Goal: Information Seeking & Learning: Understand process/instructions

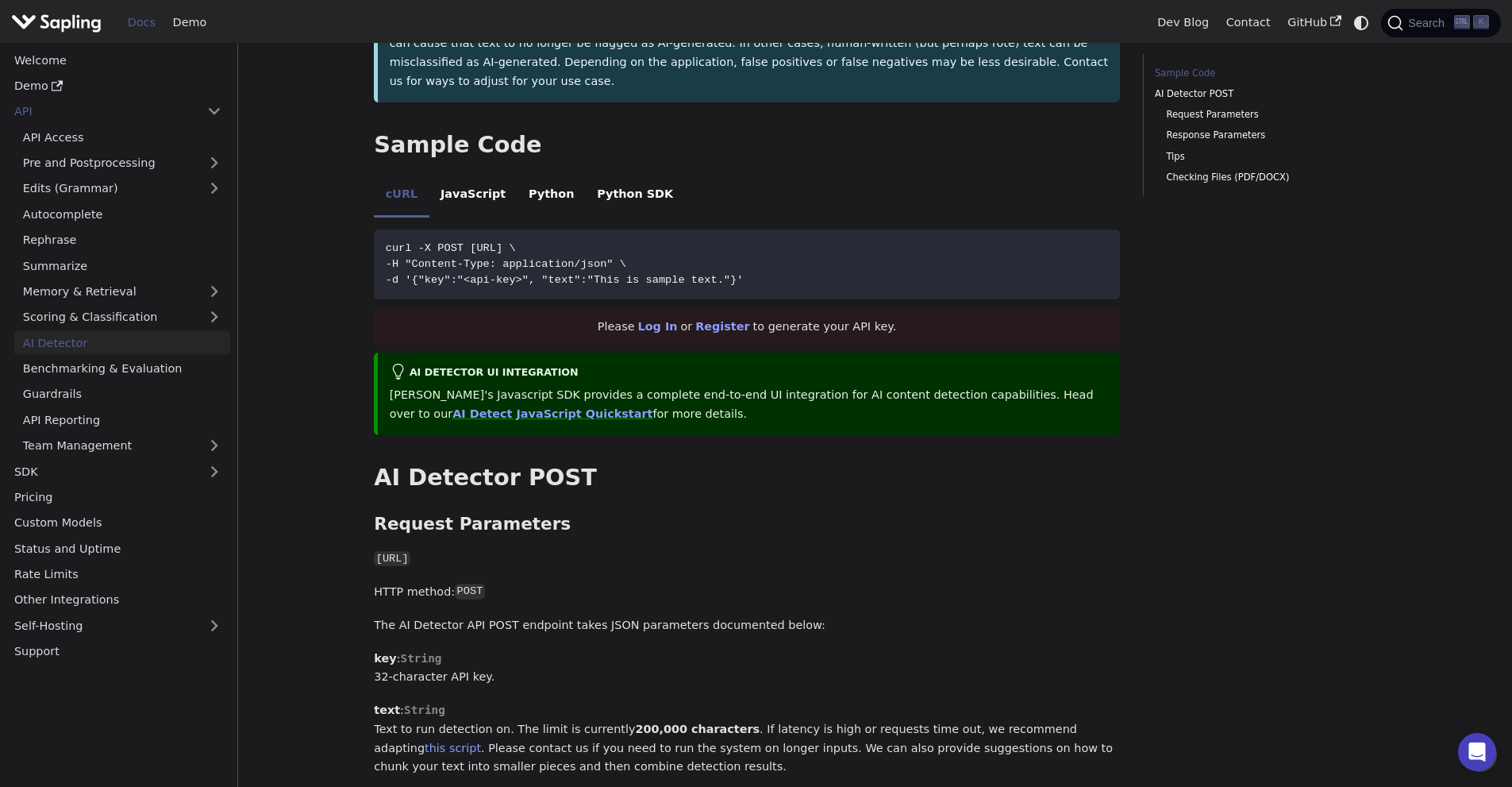
scroll to position [318, 0]
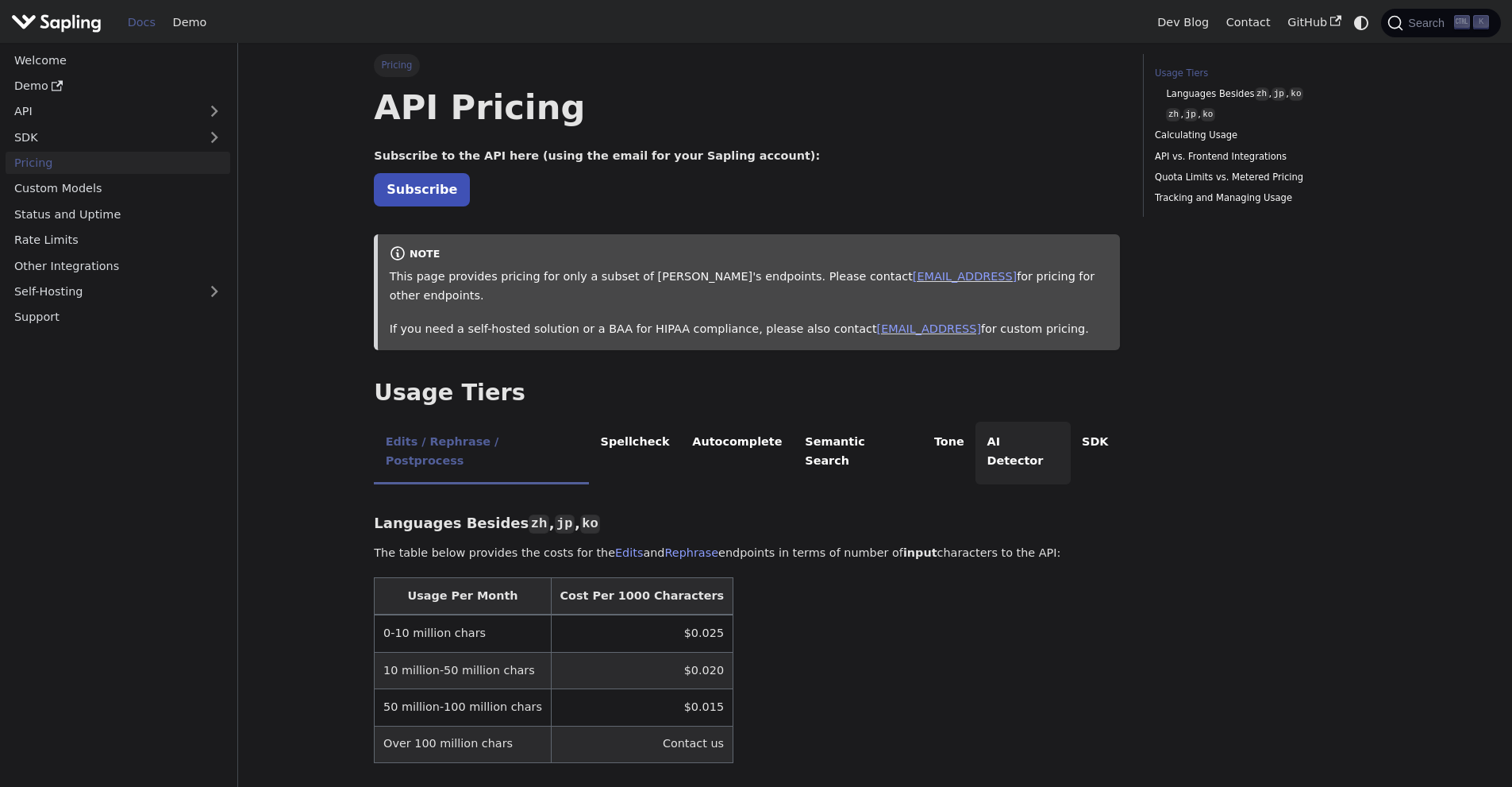
click at [976, 431] on li "AI Detector" at bounding box center [1023, 453] width 95 height 63
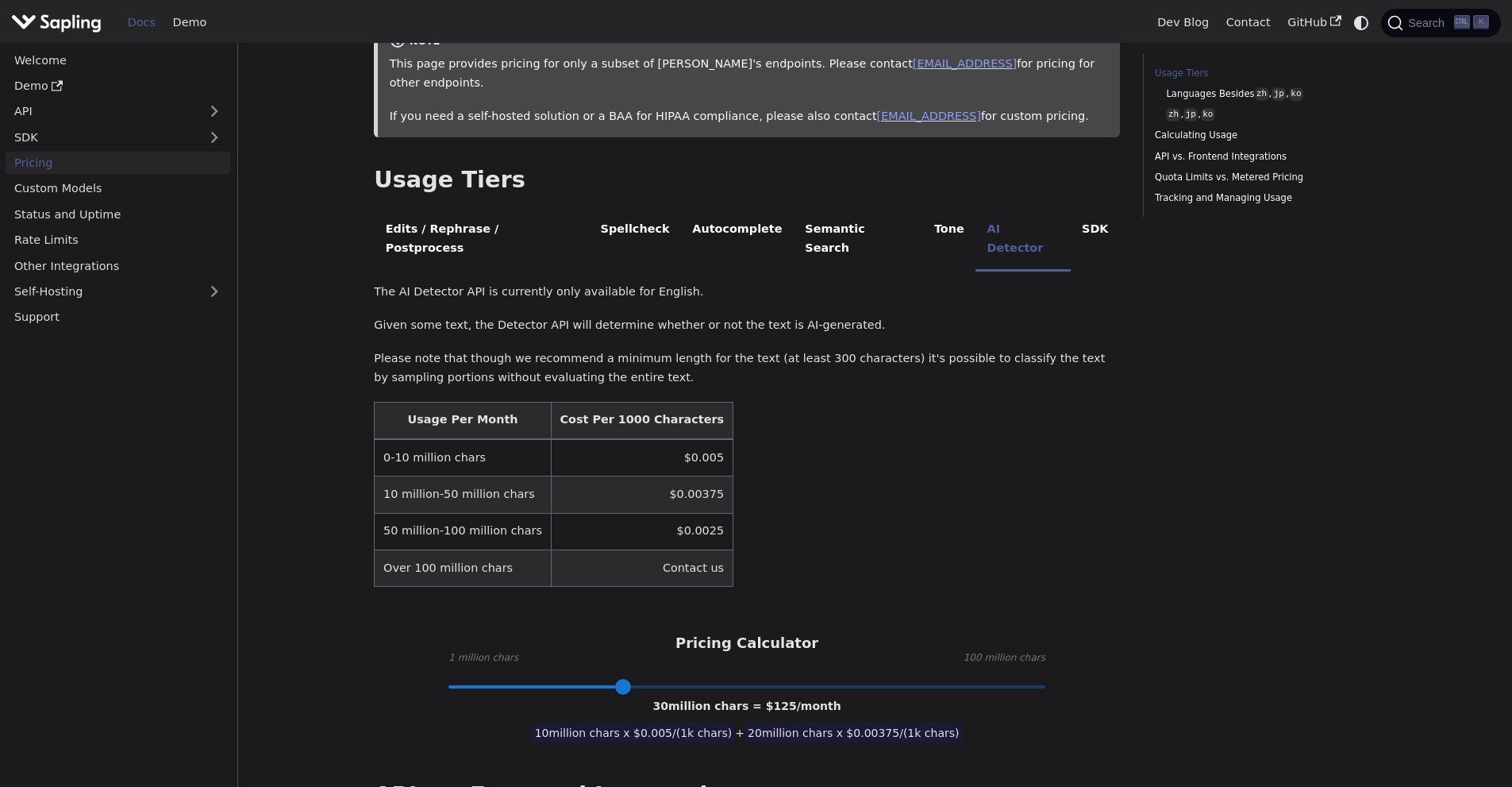
scroll to position [238, 0]
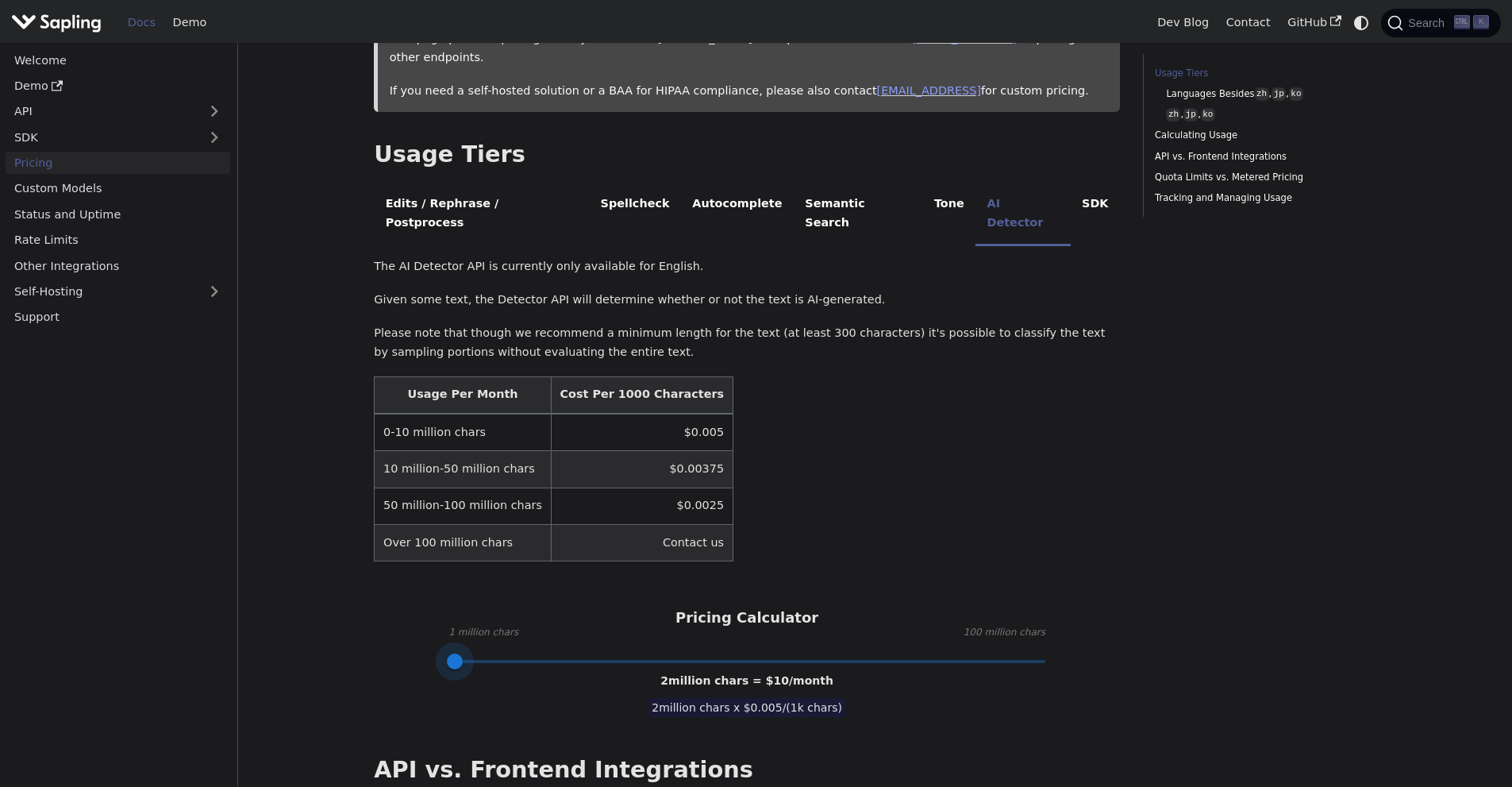
type input "1"
drag, startPoint x: 622, startPoint y: 614, endPoint x: 396, endPoint y: 625, distance: 226.3
click at [397, 630] on div "API Pricing Subscribe to the API here (using the email for your Sapling account…" at bounding box center [746, 709] width 746 height 1724
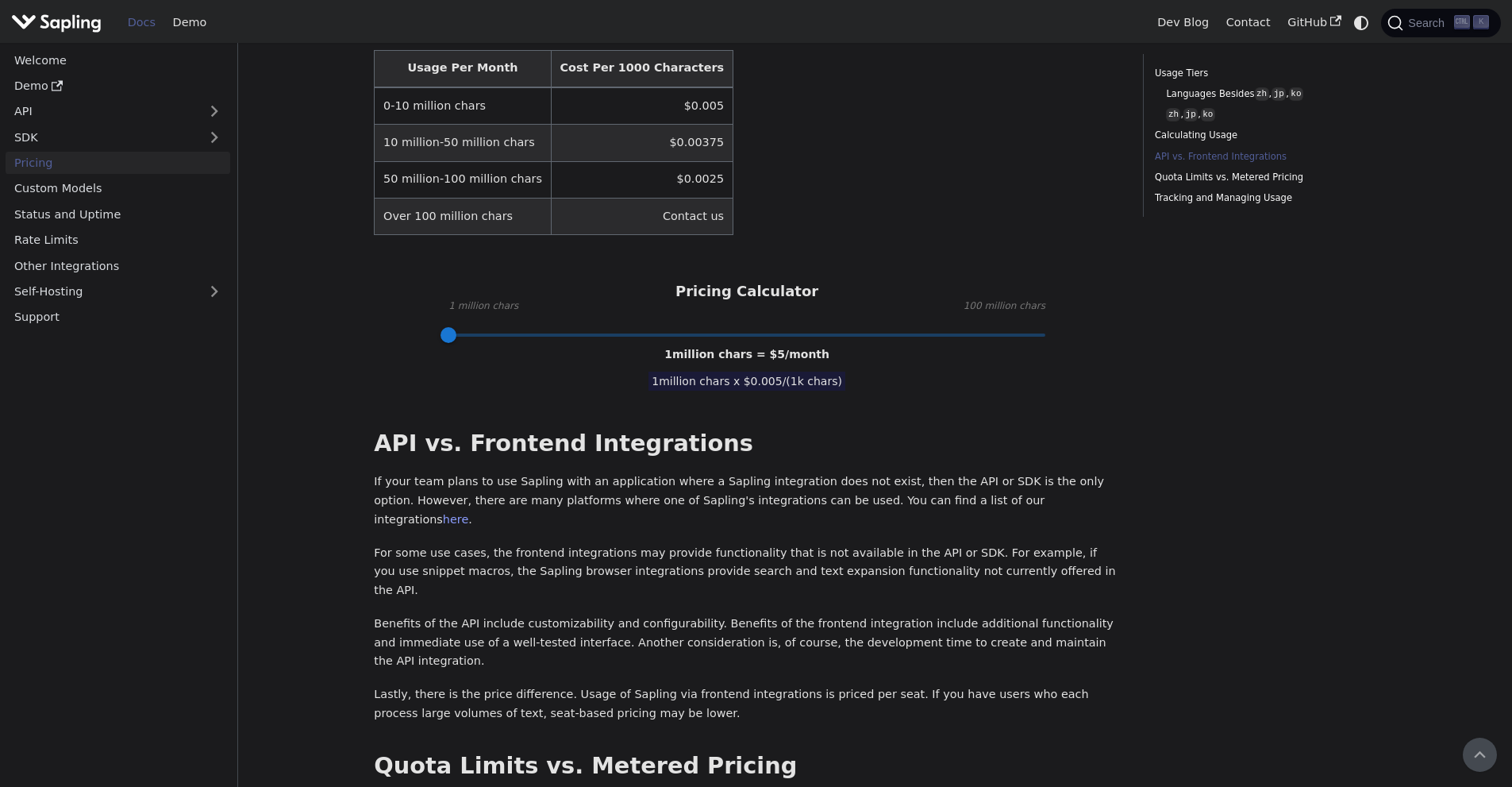
scroll to position [556, 0]
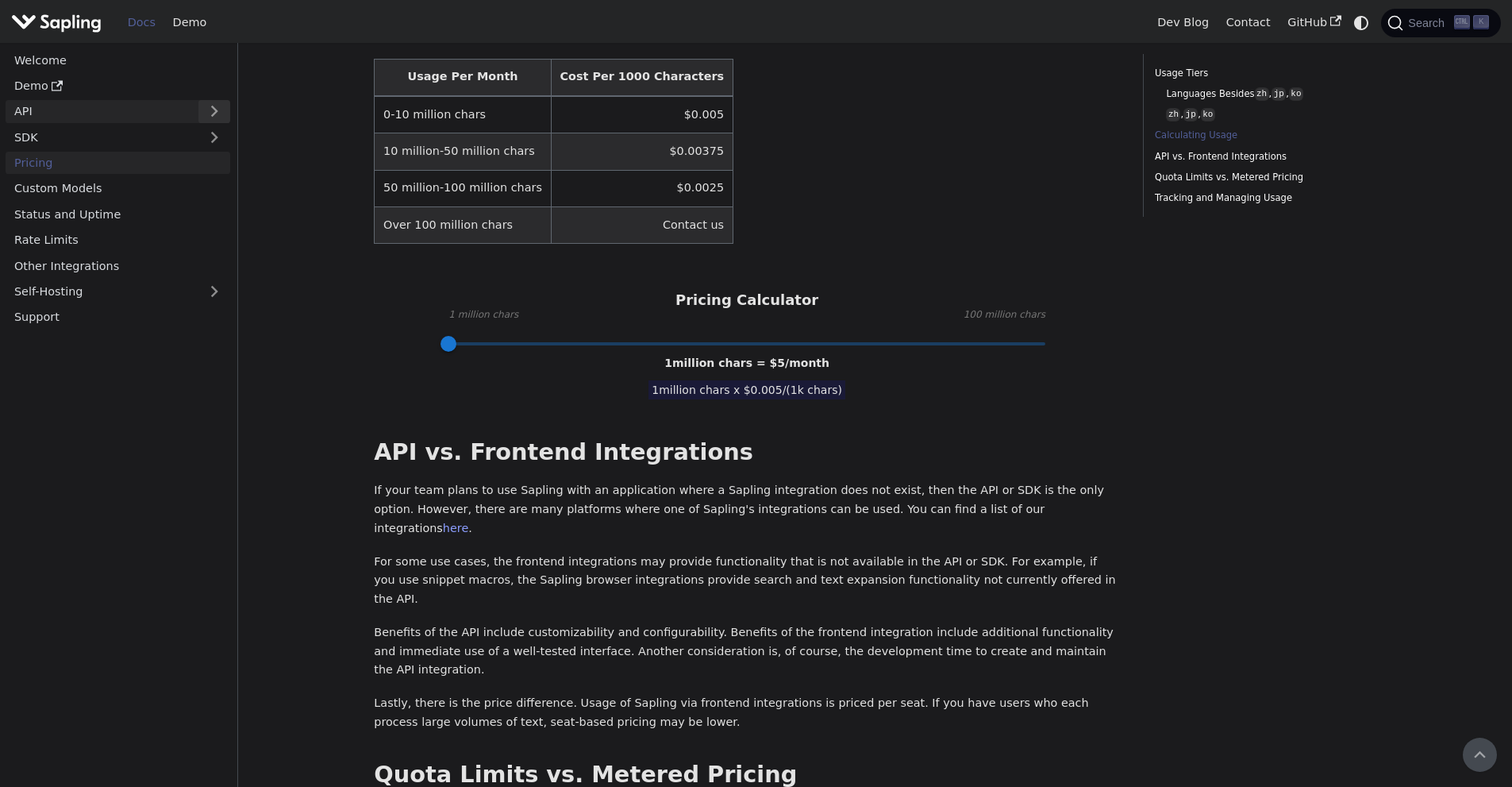
click at [207, 103] on button "Expand sidebar category 'API'" at bounding box center [214, 111] width 32 height 23
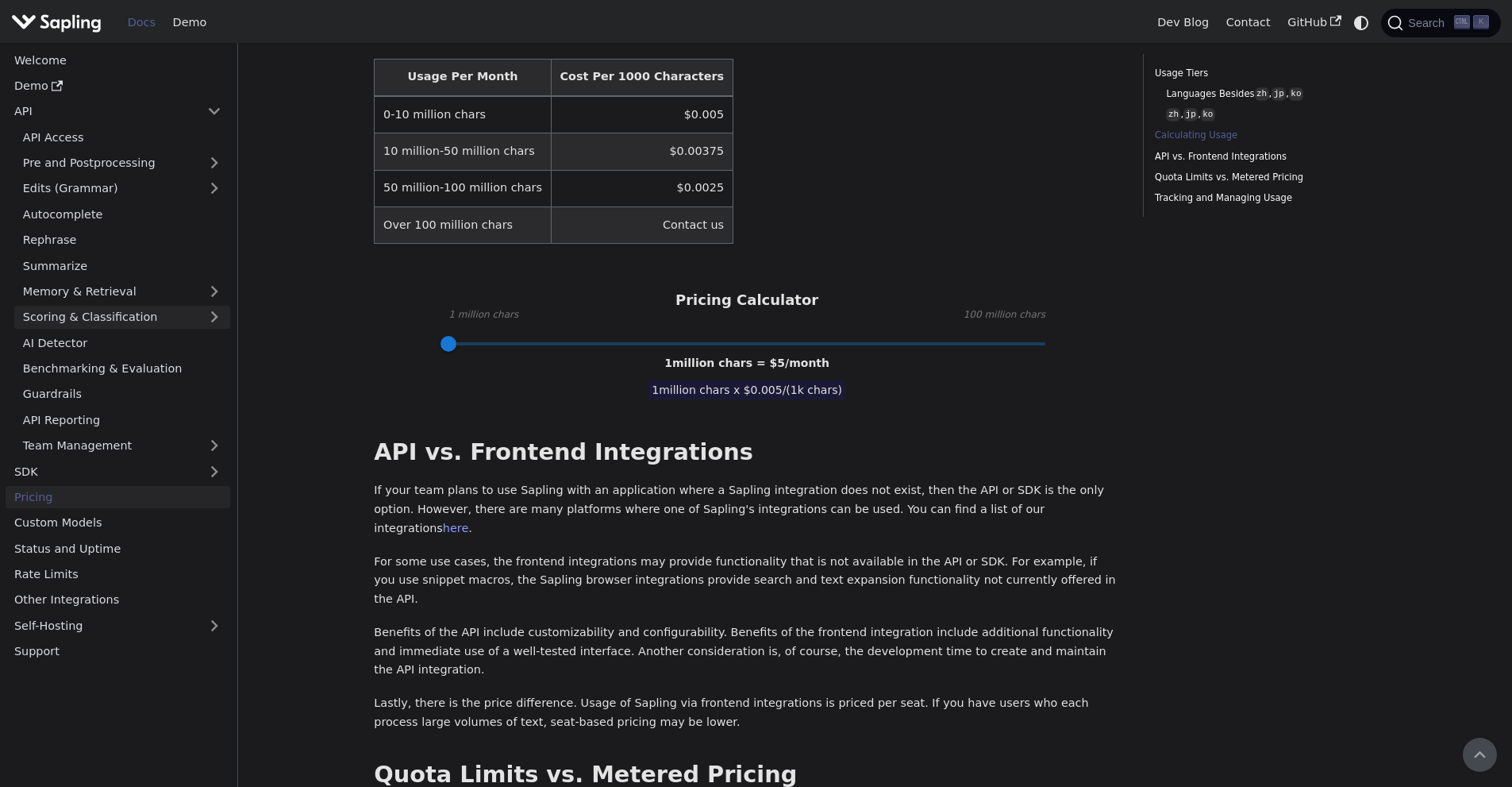
click at [111, 320] on link "Scoring & Classification" at bounding box center [122, 317] width 216 height 23
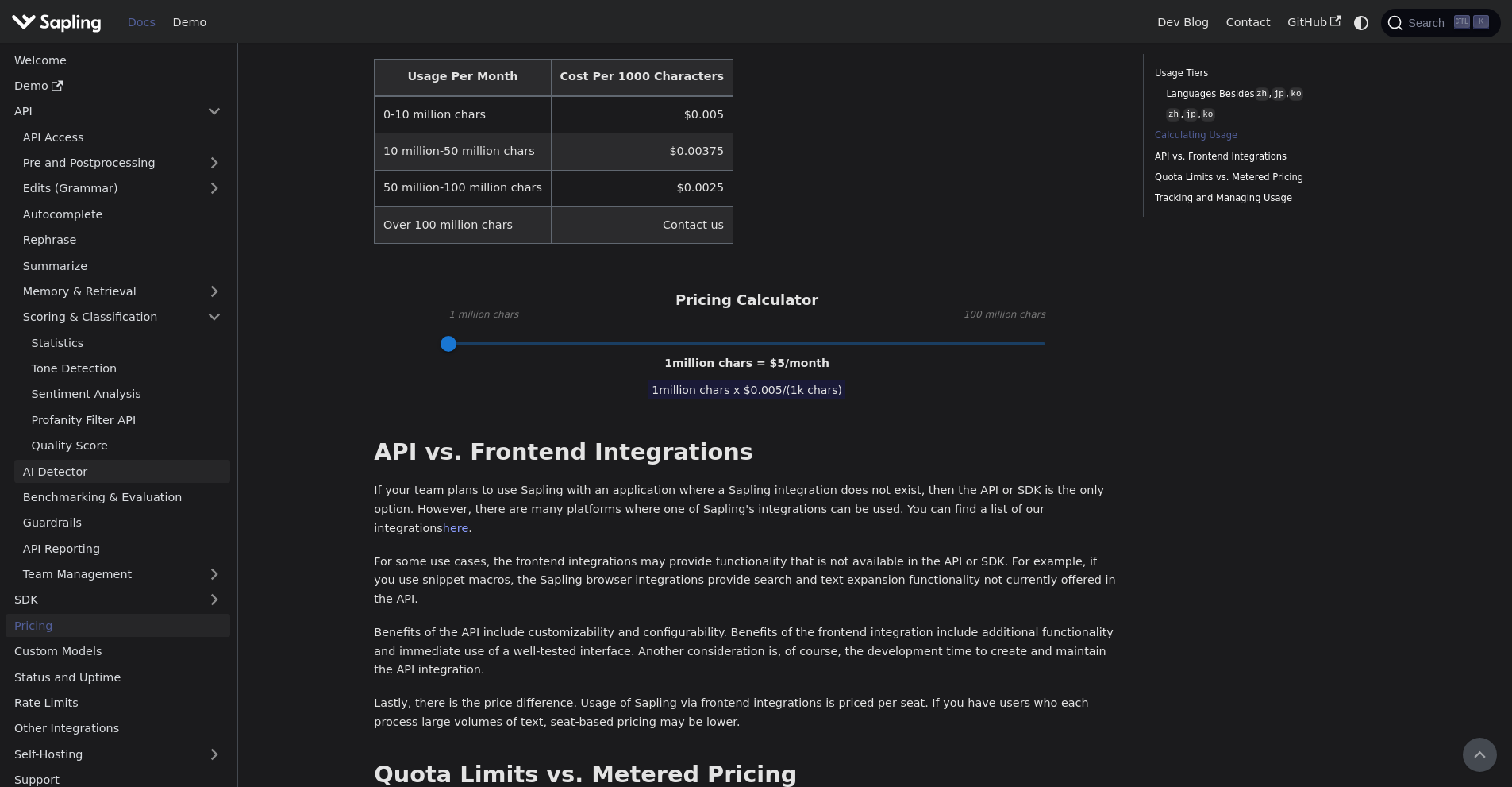
click at [48, 481] on link "AI Detector" at bounding box center [122, 471] width 216 height 23
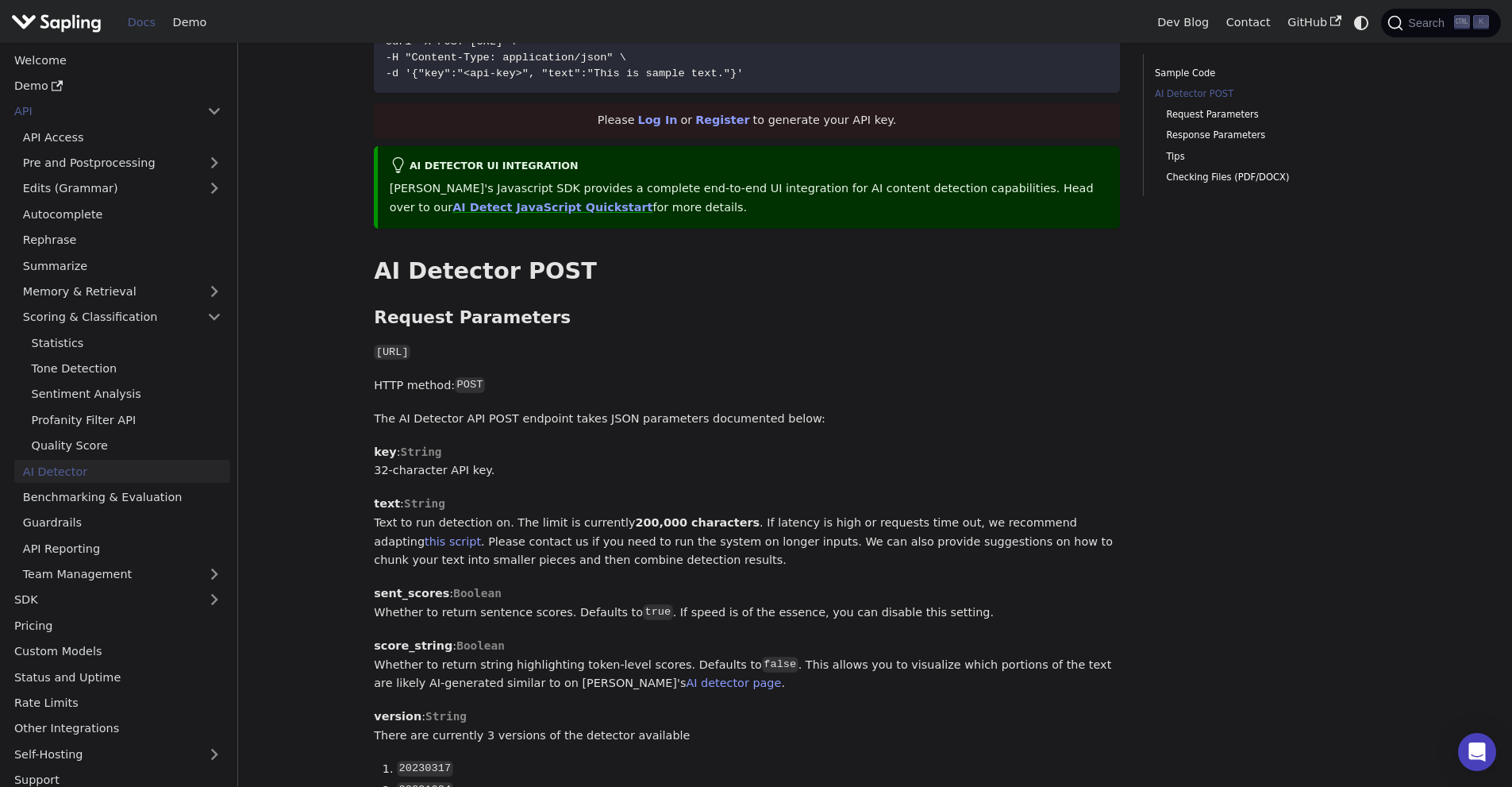
scroll to position [556, 0]
